Goal: Transaction & Acquisition: Purchase product/service

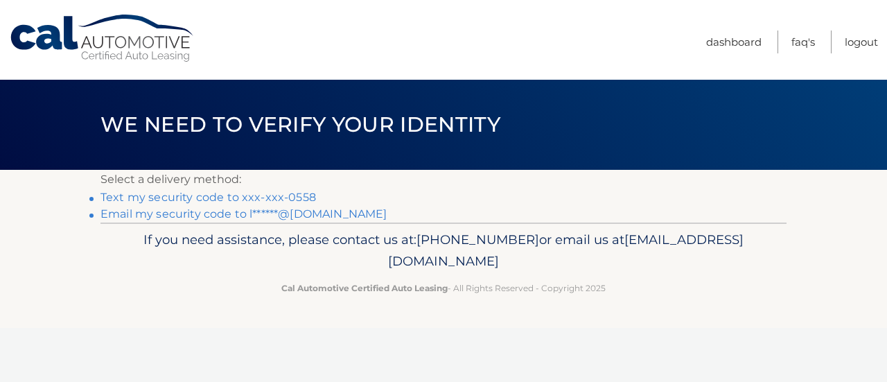
click at [300, 199] on link "Text my security code to xxx-xxx-0558" at bounding box center [208, 197] width 216 height 13
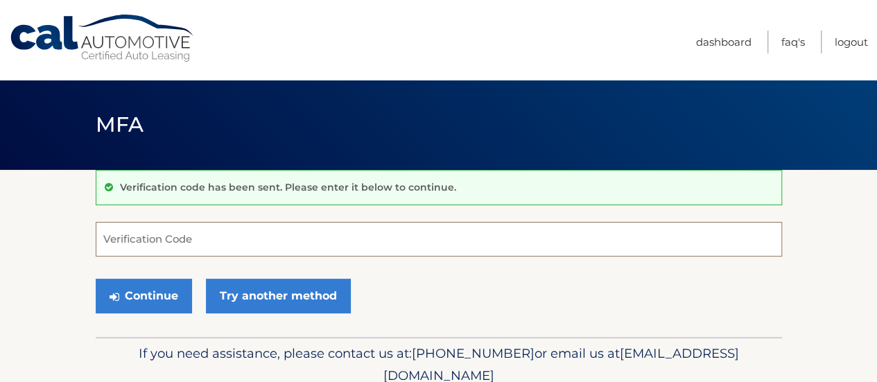
click at [225, 231] on input "Verification Code" at bounding box center [439, 239] width 686 height 35
type input "078938"
click at [166, 291] on button "Continue" at bounding box center [144, 296] width 96 height 35
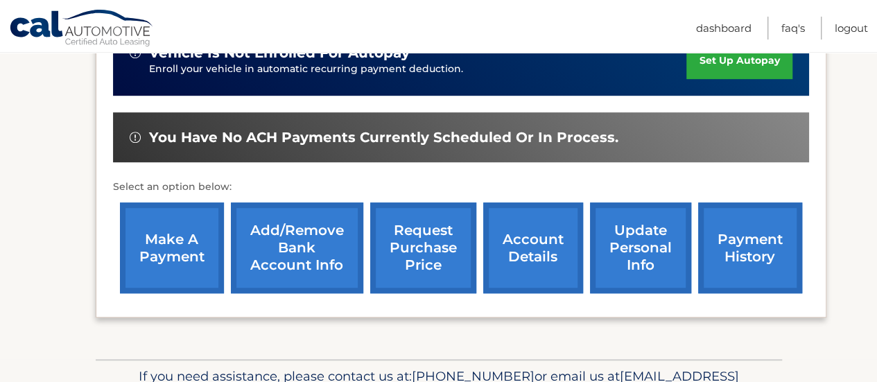
scroll to position [398, 0]
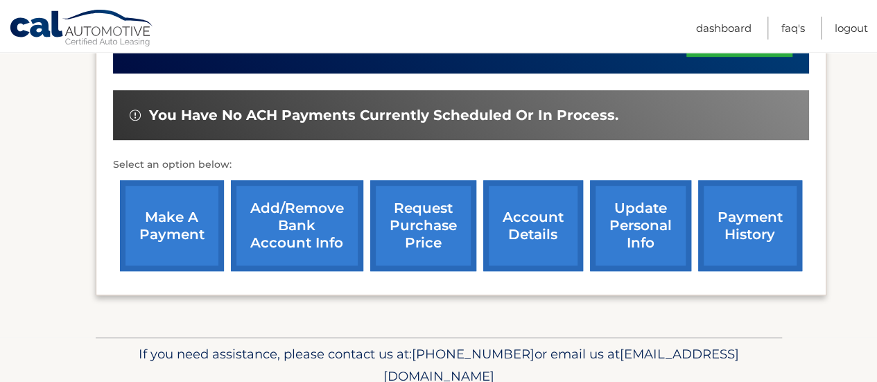
click at [189, 221] on link "make a payment" at bounding box center [172, 225] width 104 height 91
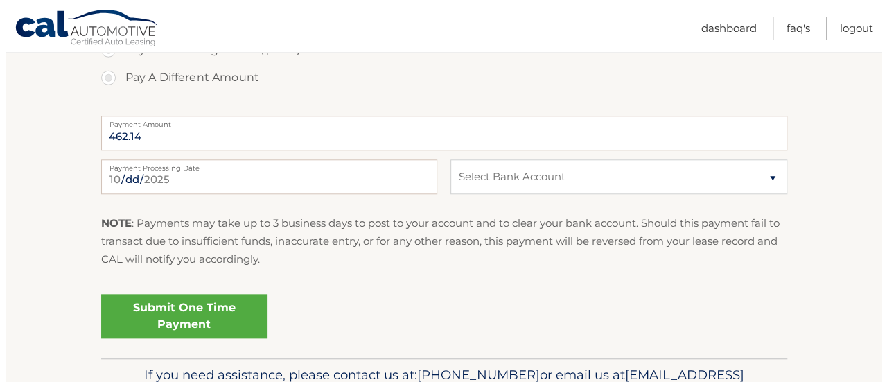
scroll to position [643, 0]
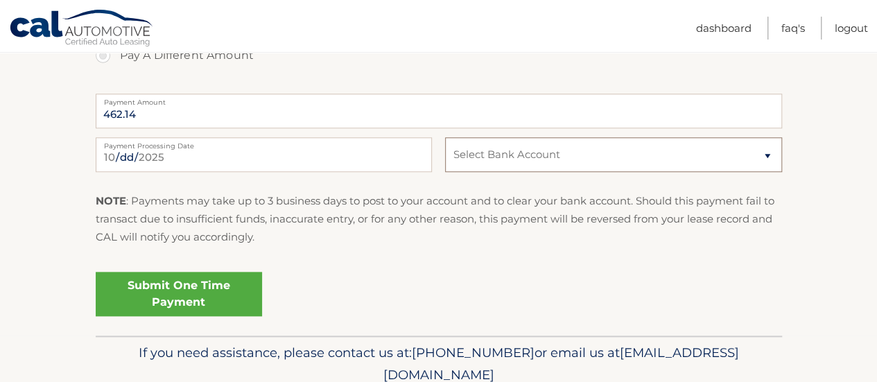
click at [755, 145] on select "Select Bank Account Checking MUNICIPAL CREDIT UNION *****2693 Checking MUNICIPA…" at bounding box center [613, 154] width 336 height 35
select select "OTQ2MjlkYzEtNTQzZi00NDY2LWJmMzAtYzU5MDU2NDI5YmRk"
click at [445, 137] on select "Select Bank Account Checking MUNICIPAL CREDIT UNION *****2693 Checking MUNICIPA…" at bounding box center [613, 154] width 336 height 35
click at [202, 292] on link "Submit One Time Payment" at bounding box center [179, 294] width 166 height 44
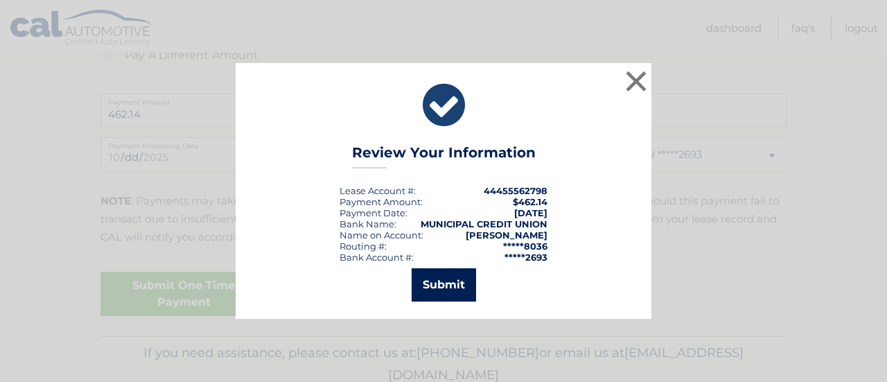
click at [450, 273] on button "Submit" at bounding box center [444, 284] width 64 height 33
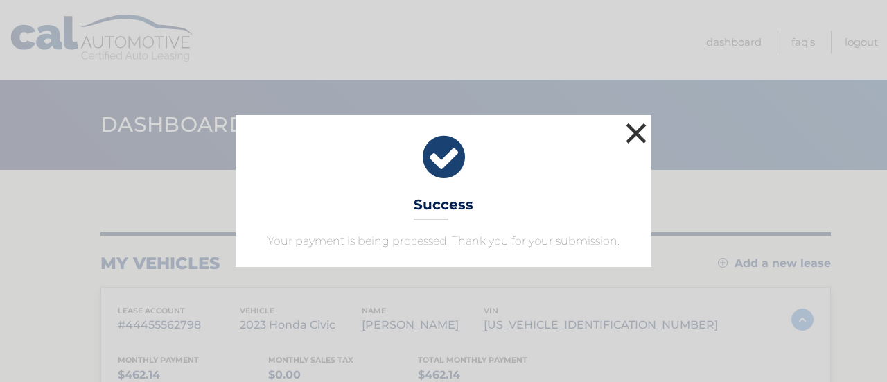
click at [637, 137] on button "×" at bounding box center [636, 133] width 28 height 28
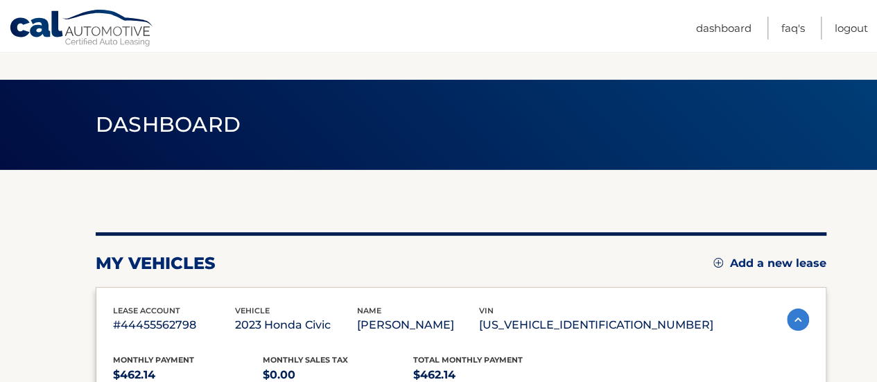
scroll to position [402, 0]
